Goal: Find specific page/section: Find specific page/section

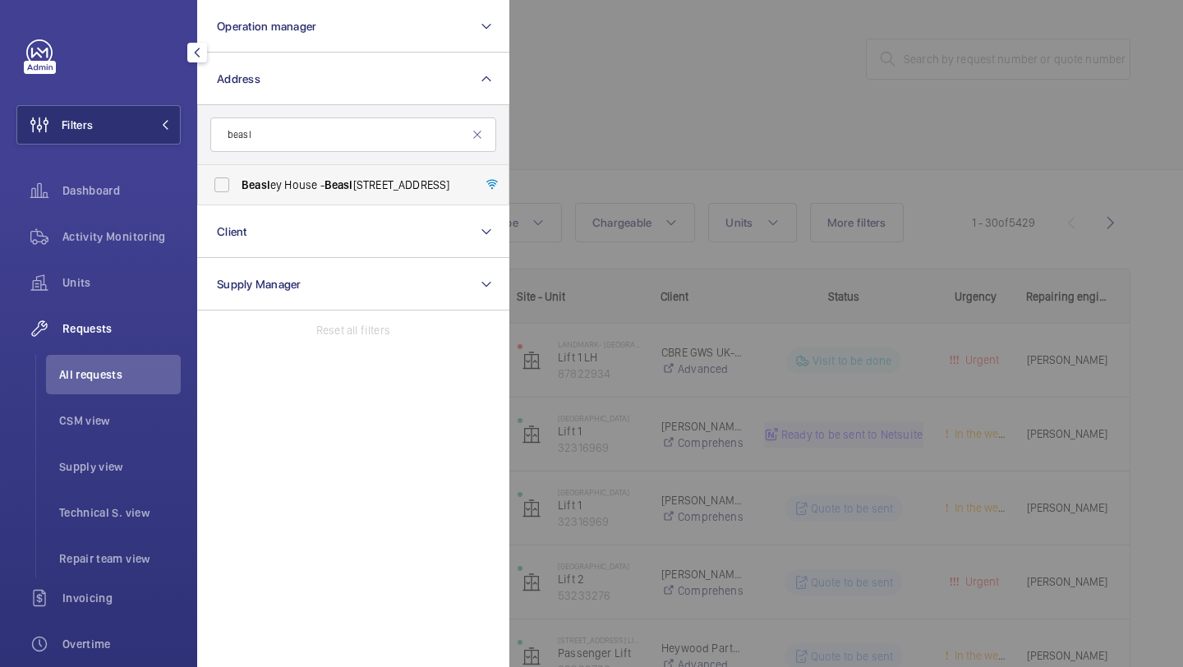
type input "beasl"
click at [344, 174] on label "Beasl ey House - [GEOGRAPHIC_DATA]" at bounding box center [341, 184] width 286 height 39
click at [238, 174] on input "Beasl ey House - [GEOGRAPHIC_DATA]" at bounding box center [221, 184] width 33 height 33
checkbox input "true"
click at [708, 112] on div at bounding box center [1101, 333] width 1183 height 667
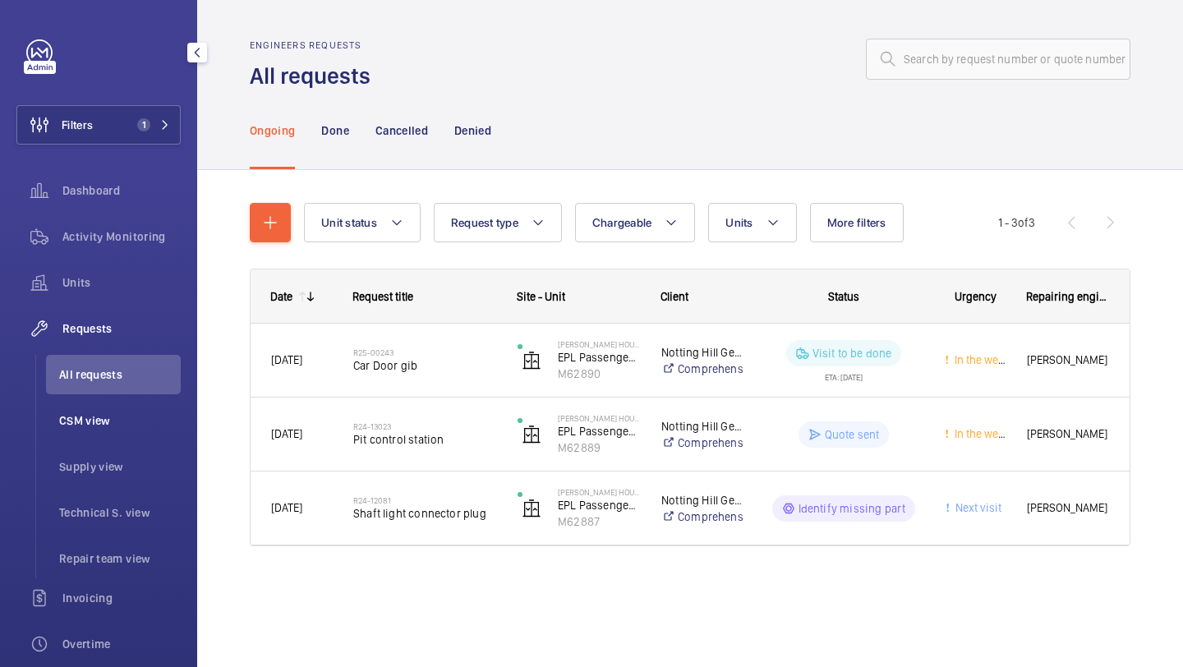
click at [136, 403] on li "CSM view" at bounding box center [113, 420] width 135 height 39
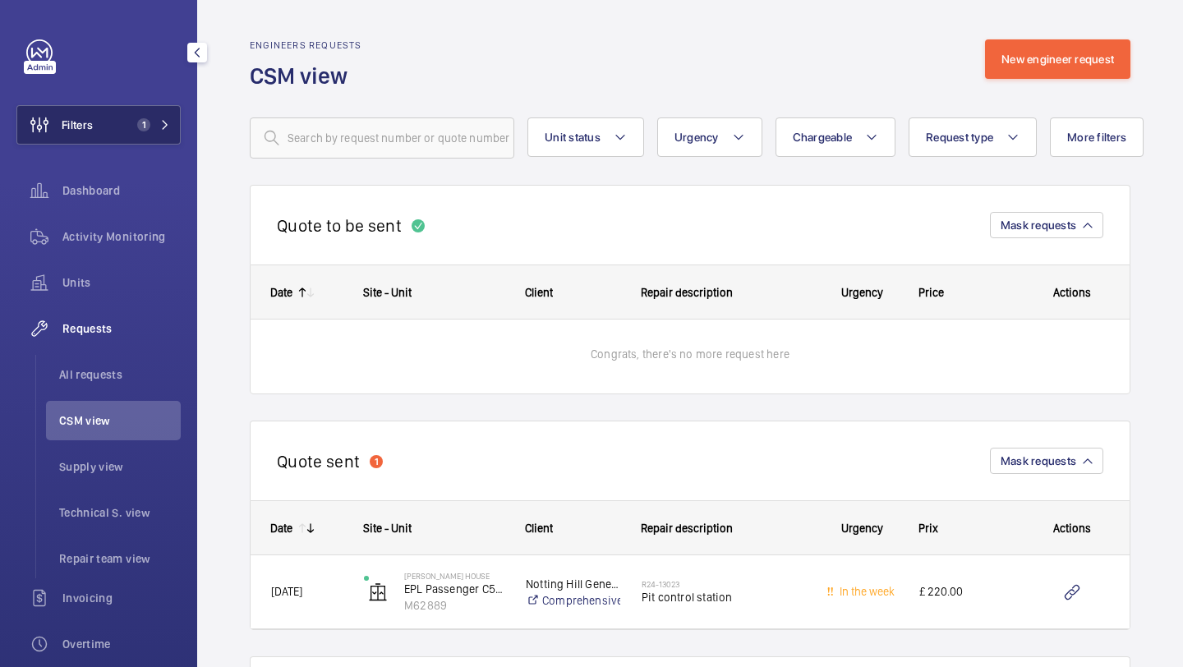
click at [69, 135] on span "Filters" at bounding box center [55, 124] width 76 height 39
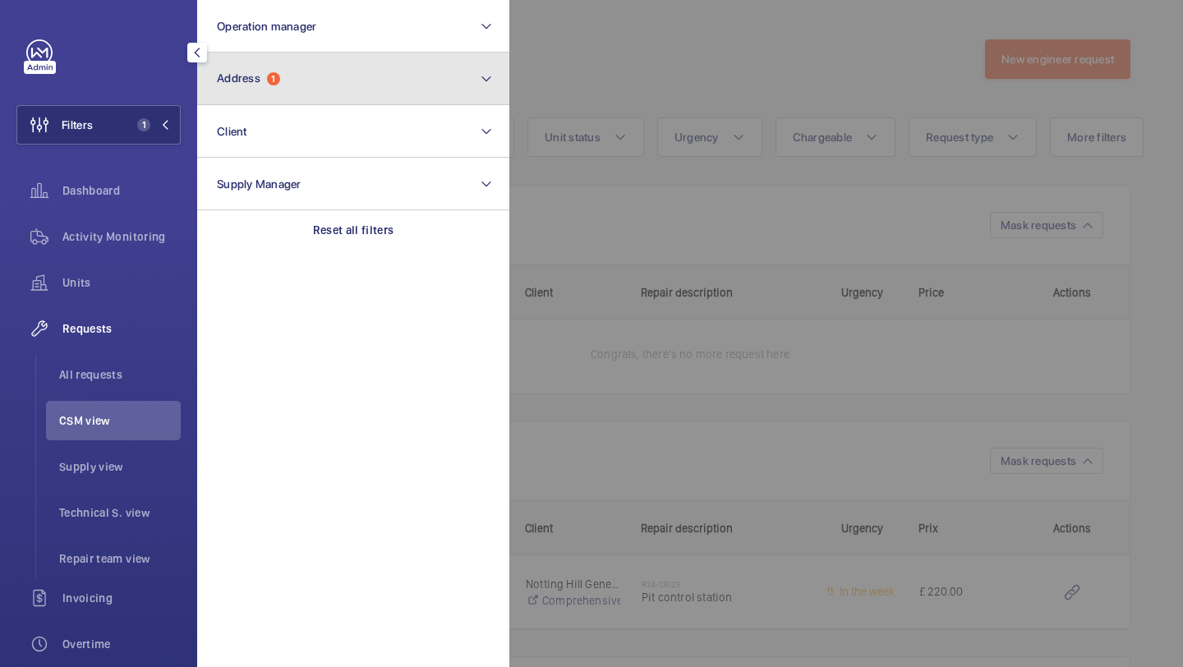
click at [256, 76] on span "Address" at bounding box center [239, 77] width 44 height 13
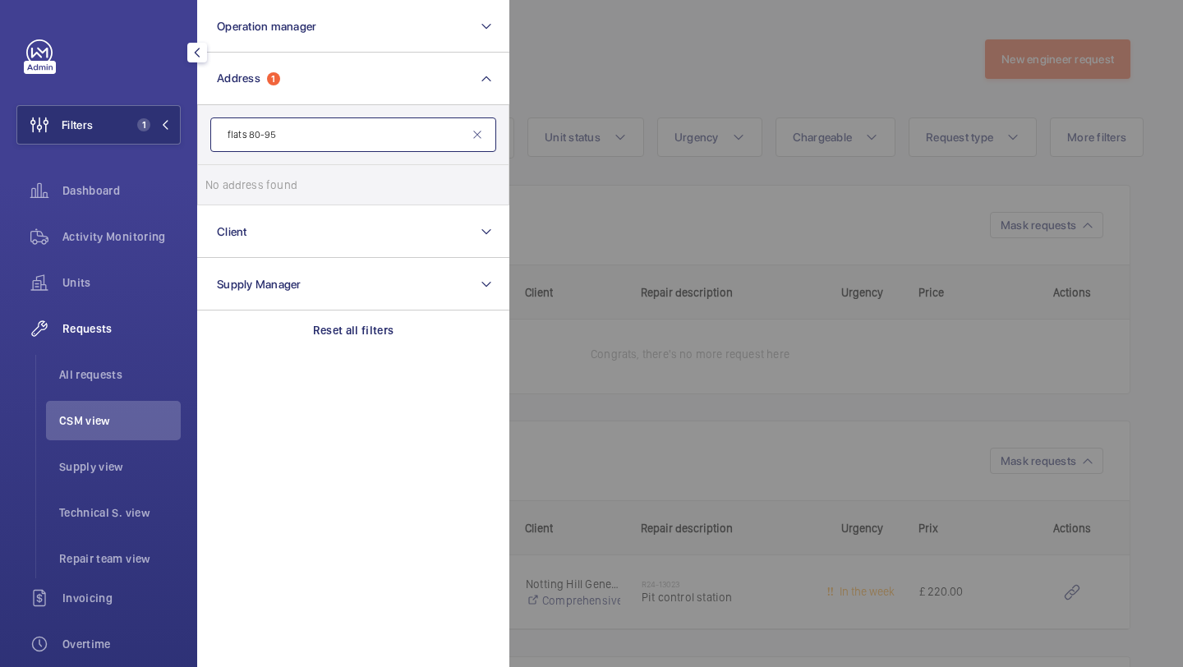
click at [482, 142] on input "flats 80-95" at bounding box center [353, 135] width 286 height 35
type input "flats 80-95"
